Goal: Book appointment/travel/reservation

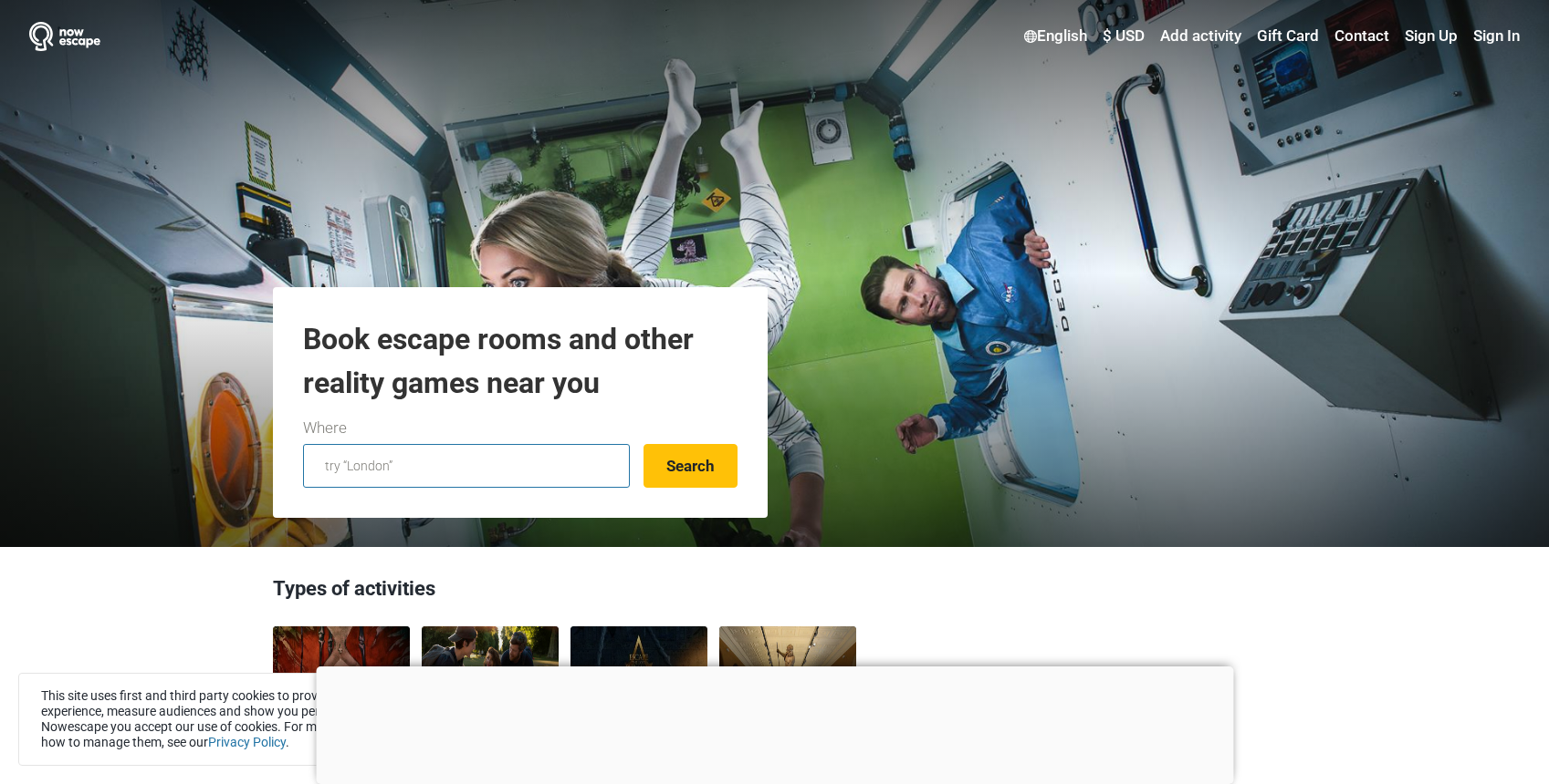
click at [429, 467] on input "text" at bounding box center [467, 466] width 327 height 43
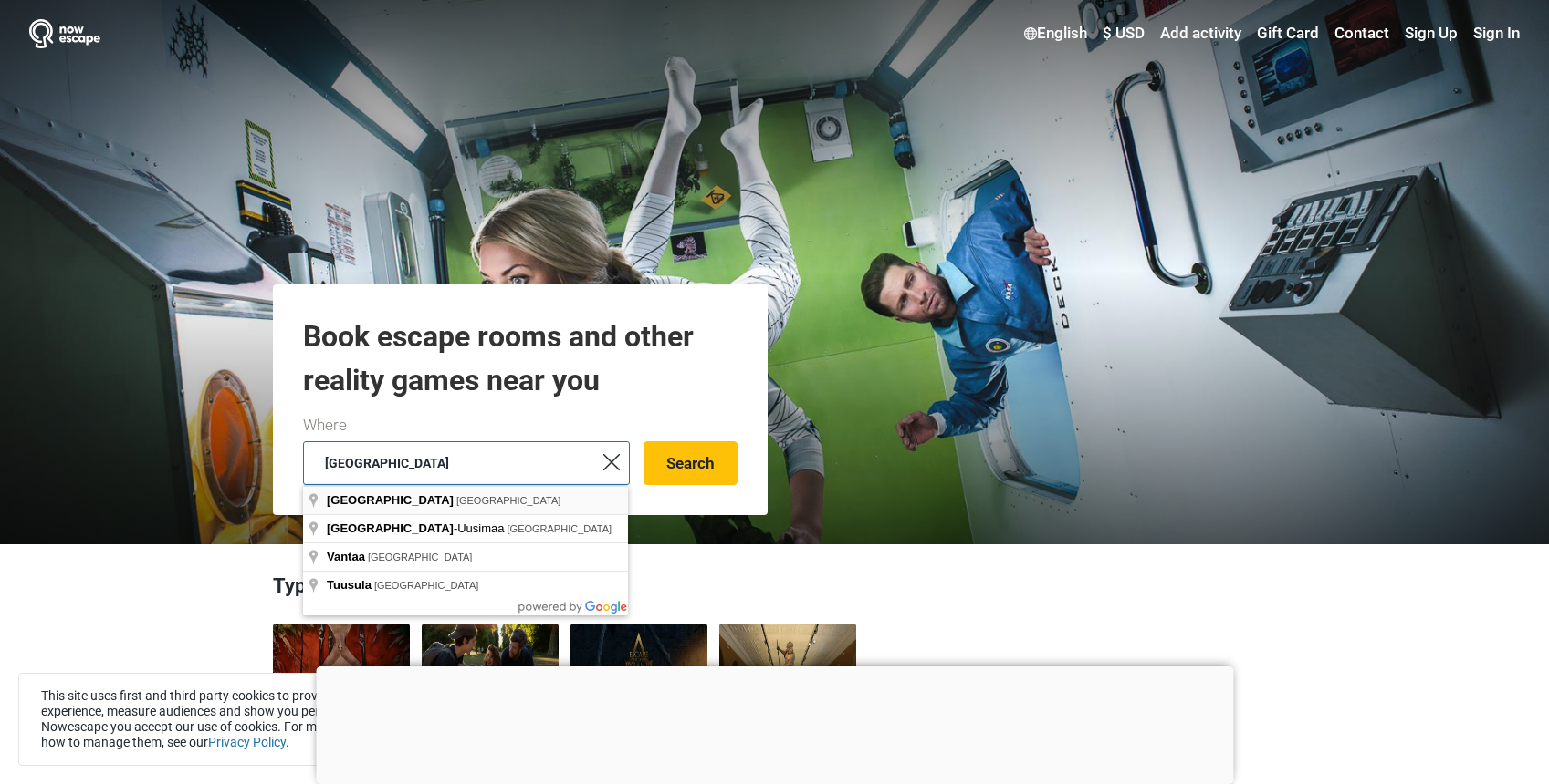
scroll to position [4, 0]
type input "[GEOGRAPHIC_DATA], [GEOGRAPHIC_DATA]"
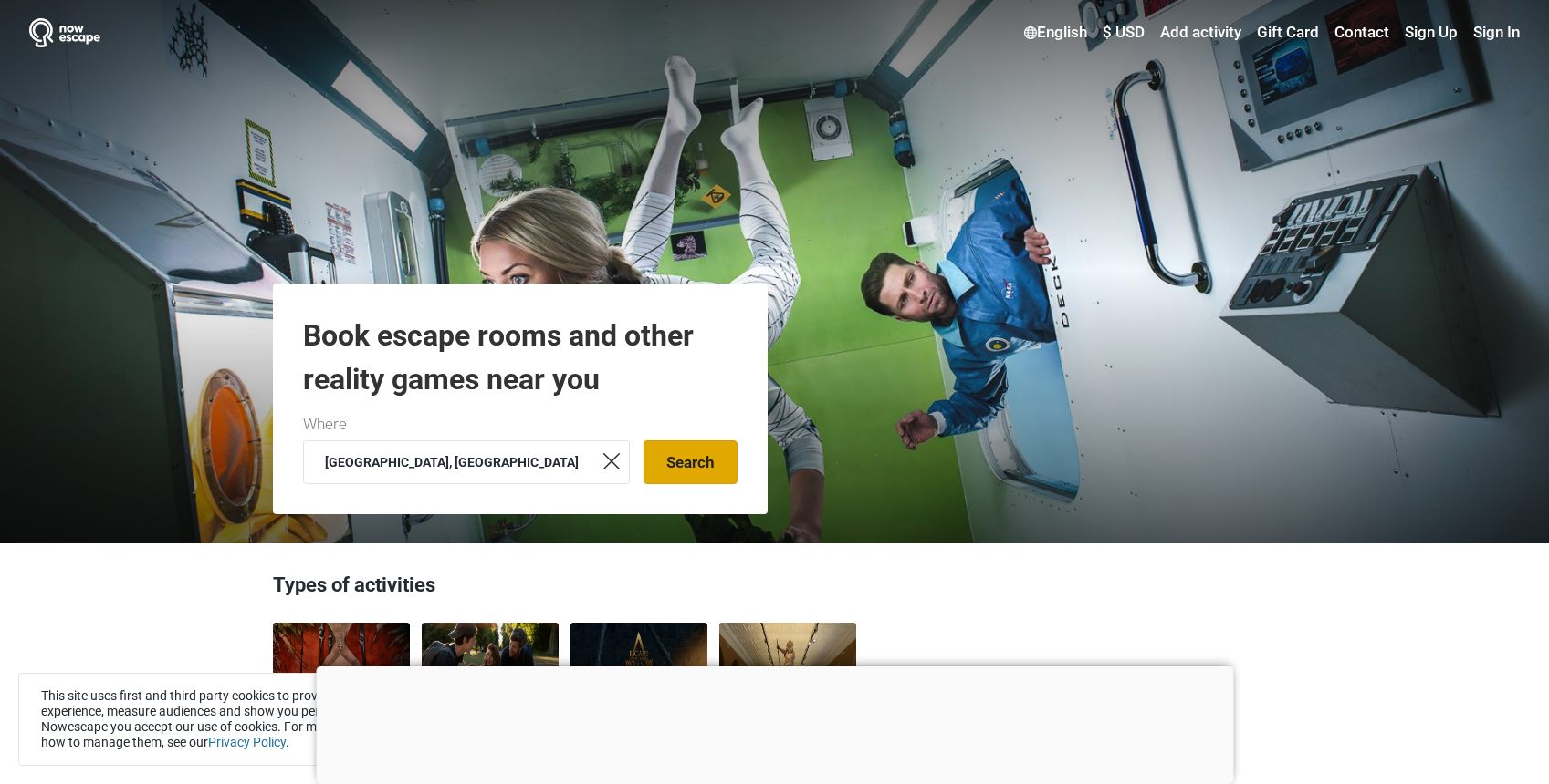
click at [678, 470] on button "Search" at bounding box center [690, 462] width 94 height 43
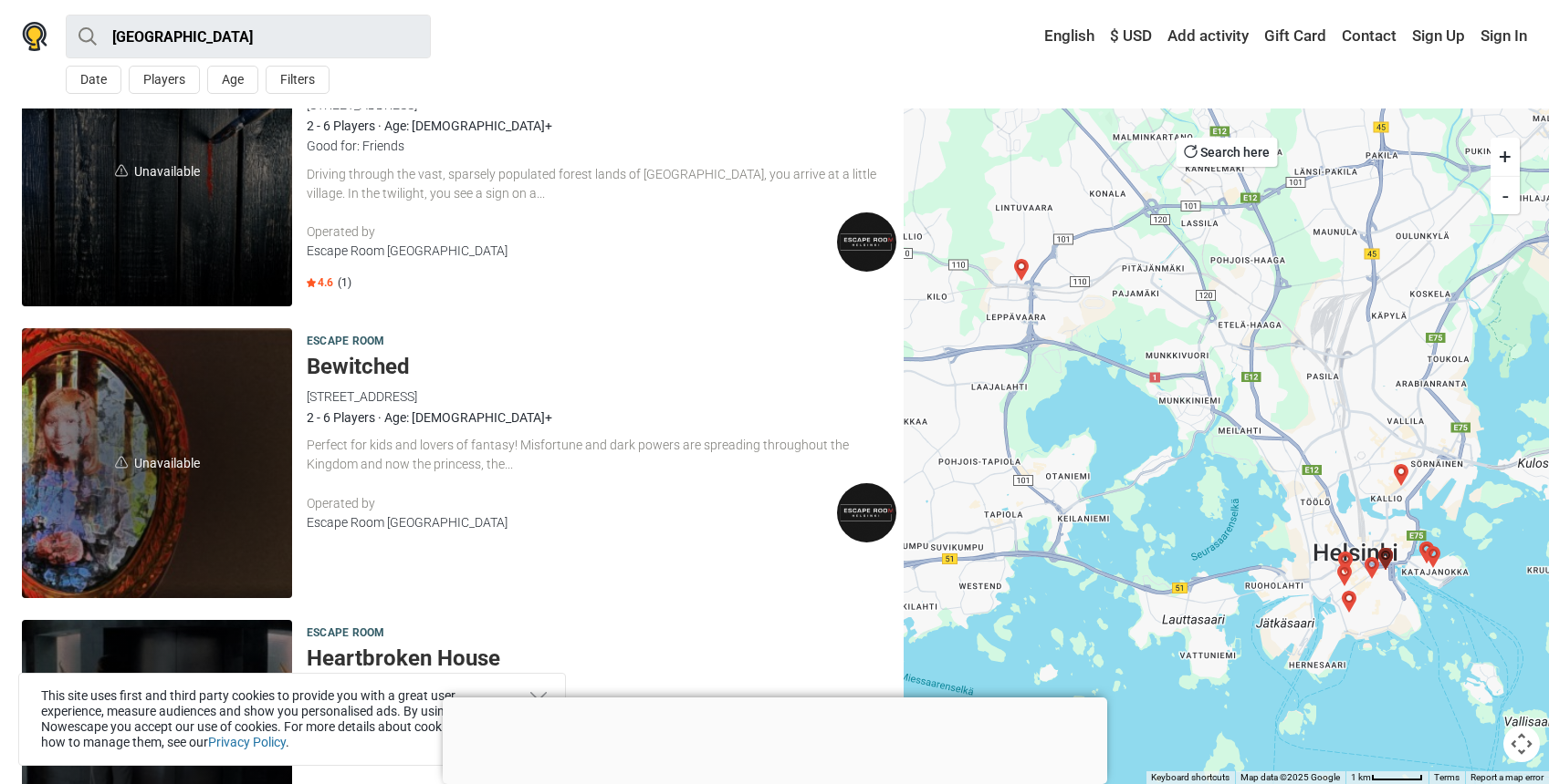
scroll to position [113, 0]
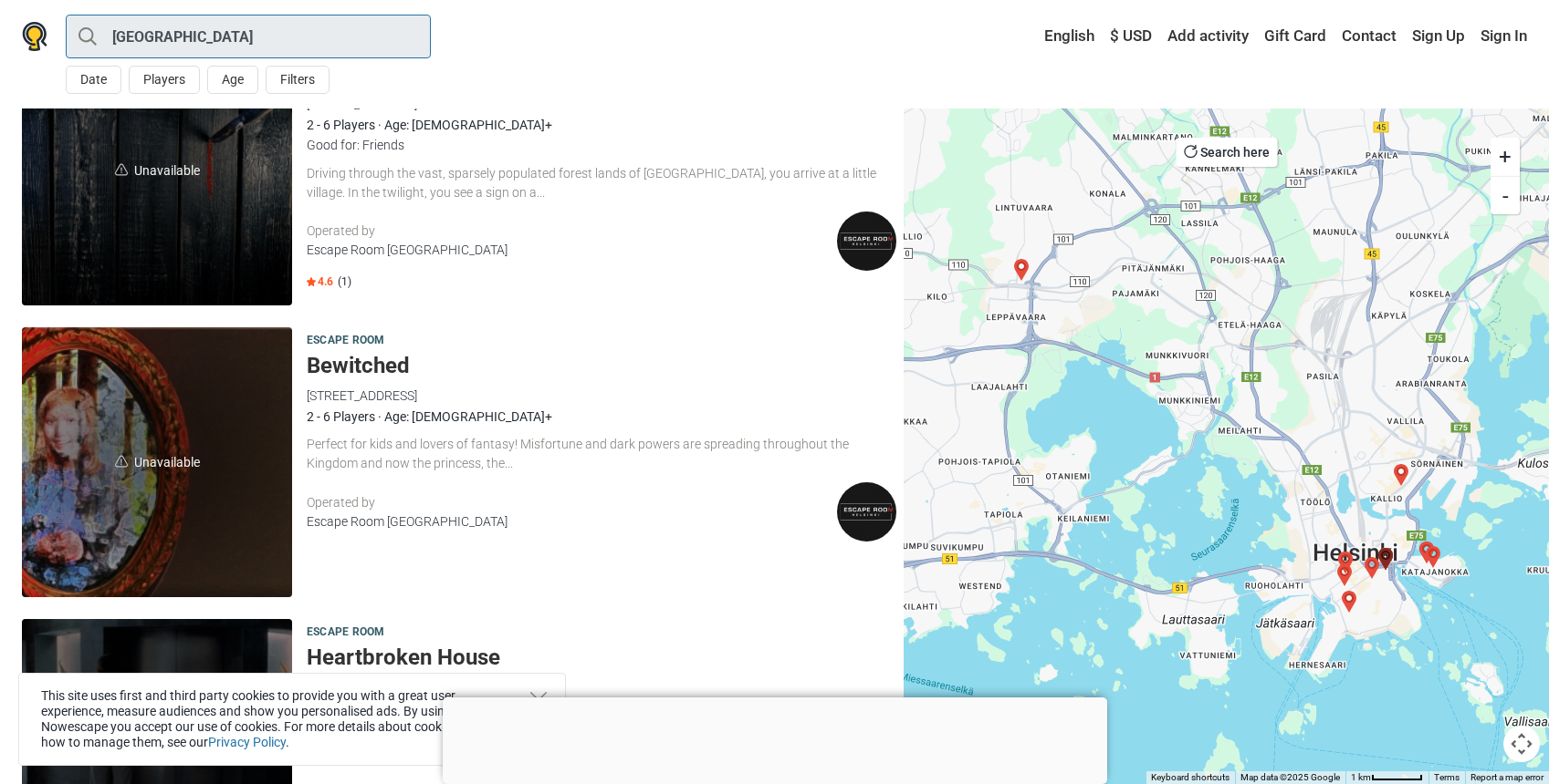
drag, startPoint x: 183, startPoint y: 33, endPoint x: 97, endPoint y: 33, distance: 86.0
click at [97, 33] on input "[GEOGRAPHIC_DATA]" at bounding box center [249, 36] width 365 height 43
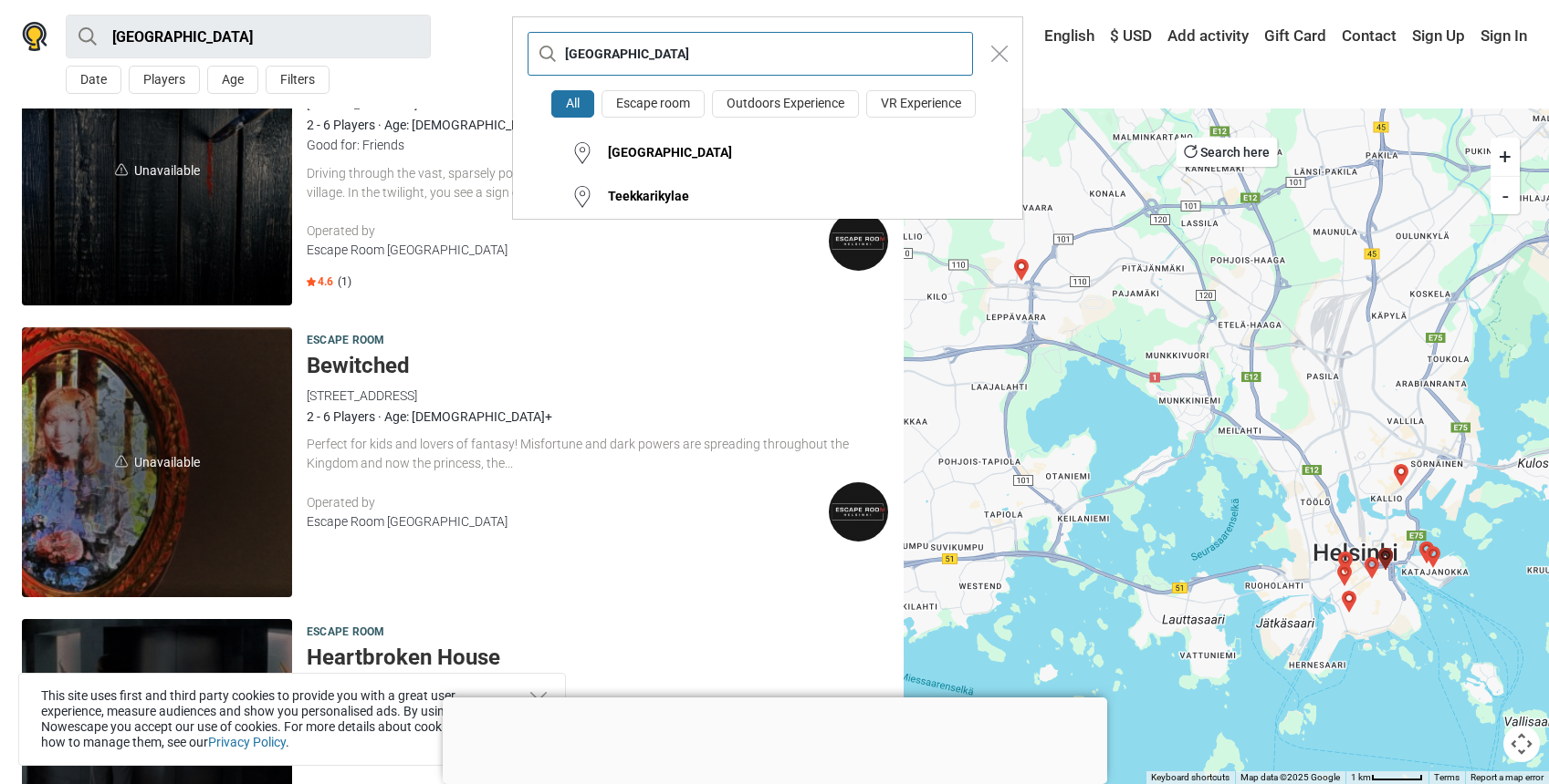
drag, startPoint x: 633, startPoint y: 48, endPoint x: 549, endPoint y: 40, distance: 84.4
click at [549, 40] on input "[GEOGRAPHIC_DATA]" at bounding box center [749, 54] width 445 height 43
type input "Espoo"
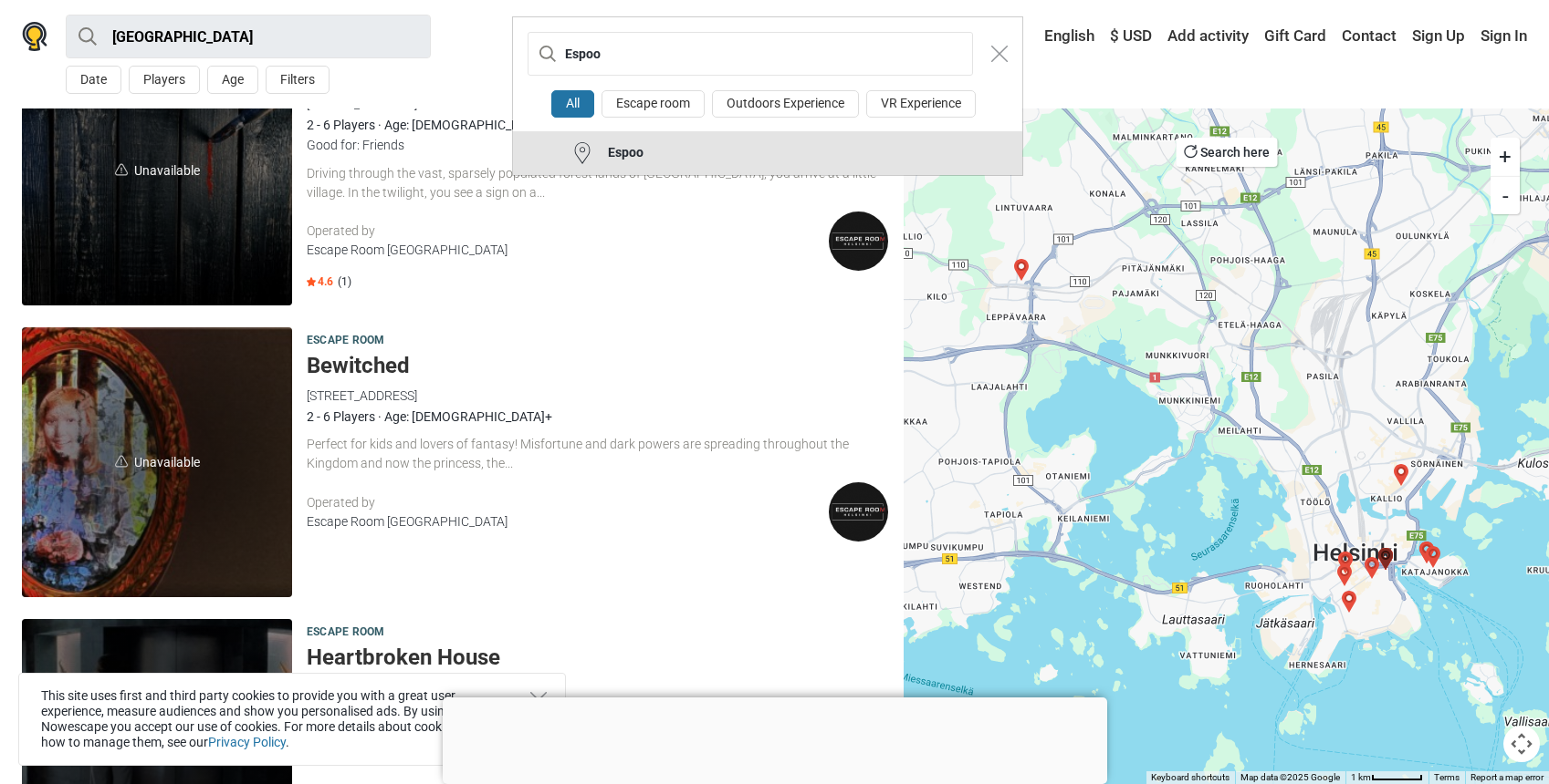
click at [622, 157] on div "Espoo" at bounding box center [618, 153] width 50 height 18
type input "Espoo"
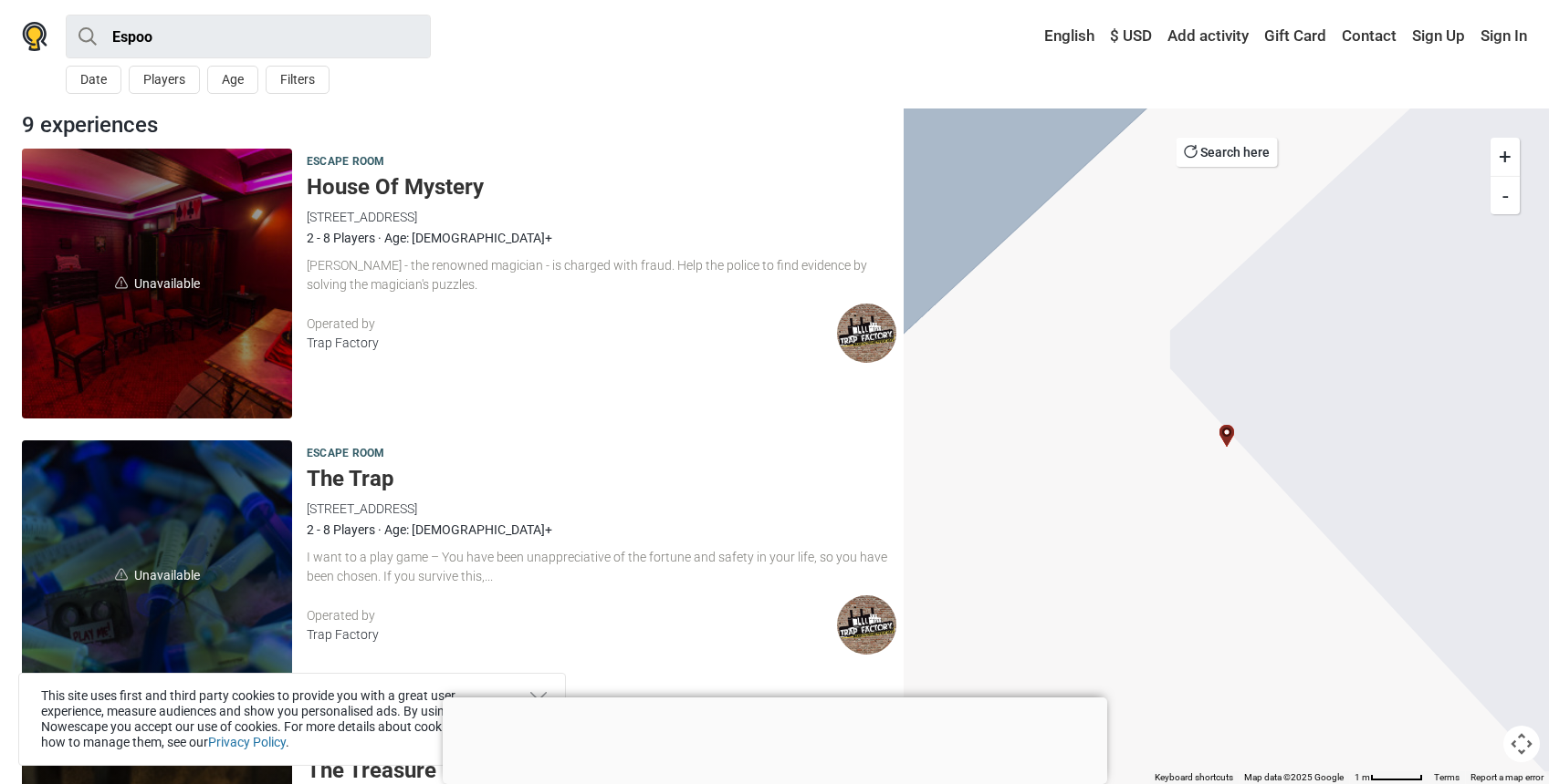
click at [420, 113] on div "9 experiences" at bounding box center [458, 125] width 888 height 33
